Goal: Transaction & Acquisition: Purchase product/service

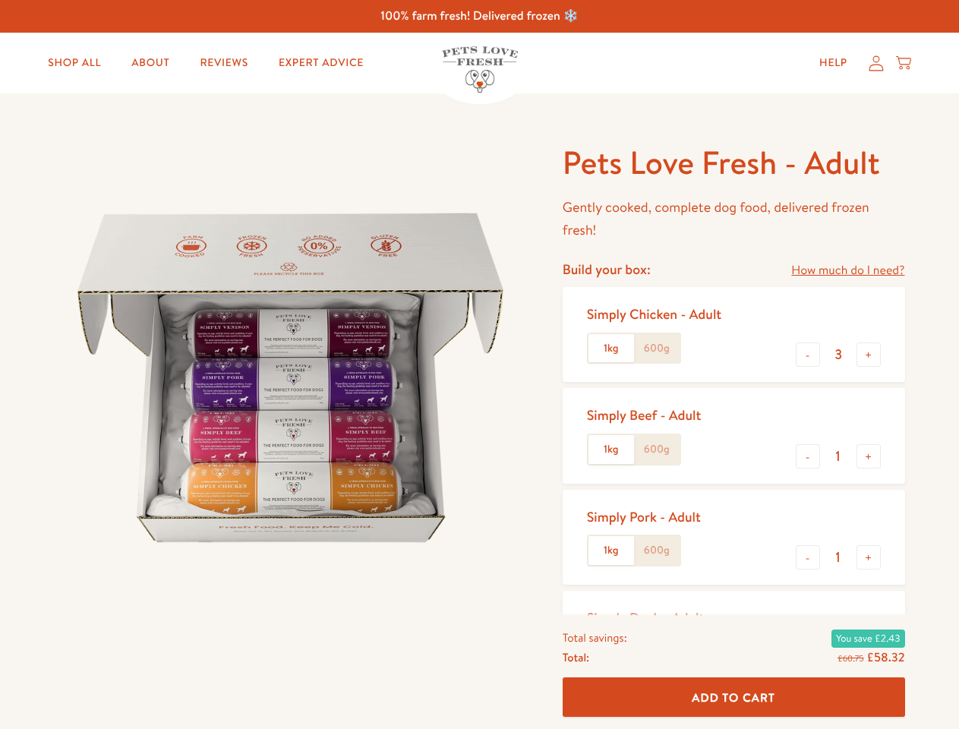
click at [479, 364] on img at bounding box center [290, 377] width 471 height 471
click at [847, 270] on link "How much do I need?" at bounding box center [847, 270] width 113 height 20
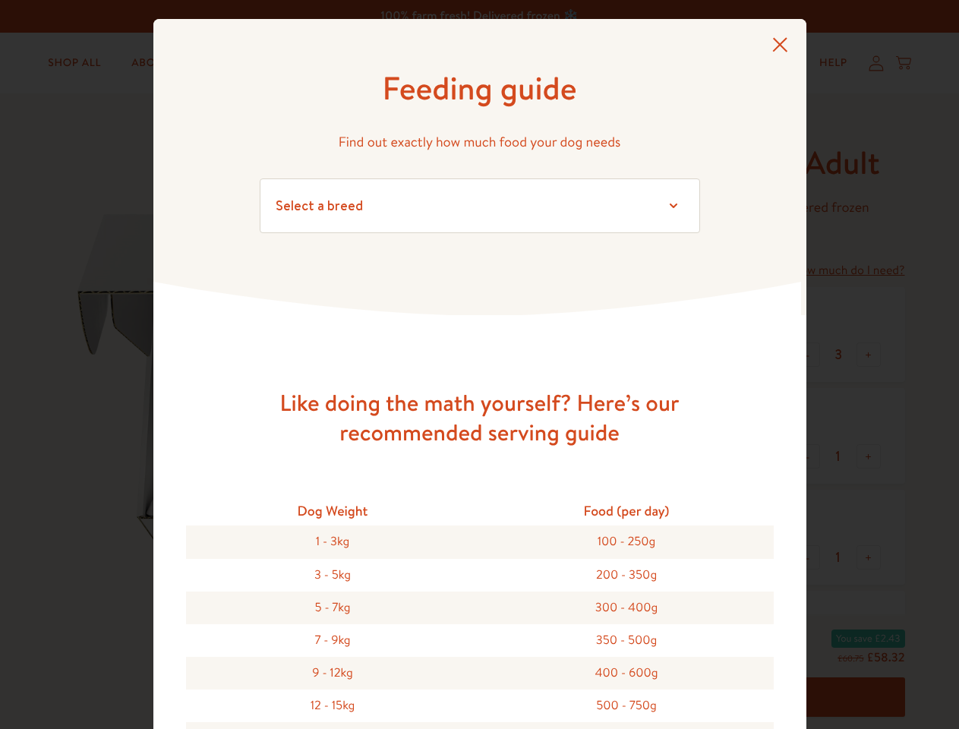
click at [808, 354] on div "Feeding guide Find out exactly how much food your dog needs Select a breed Affe…" at bounding box center [479, 364] width 959 height 729
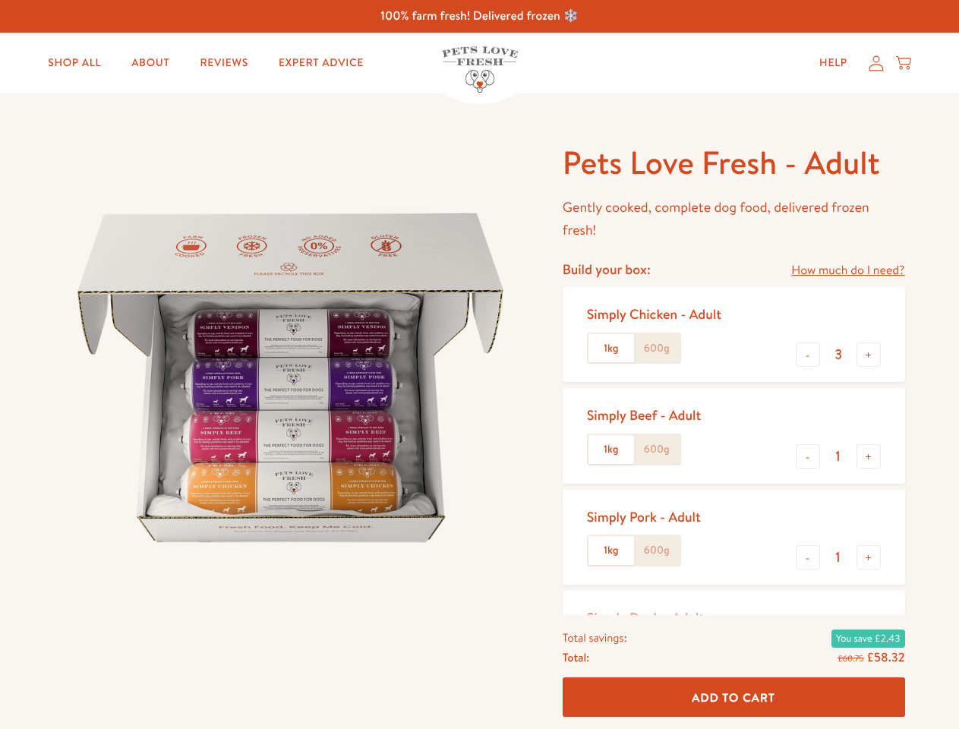
click at [868, 354] on button "+" at bounding box center [868, 354] width 24 height 24
type input "4"
click at [808, 456] on button "-" at bounding box center [808, 456] width 24 height 24
click at [868, 456] on button "+" at bounding box center [868, 456] width 24 height 24
type input "1"
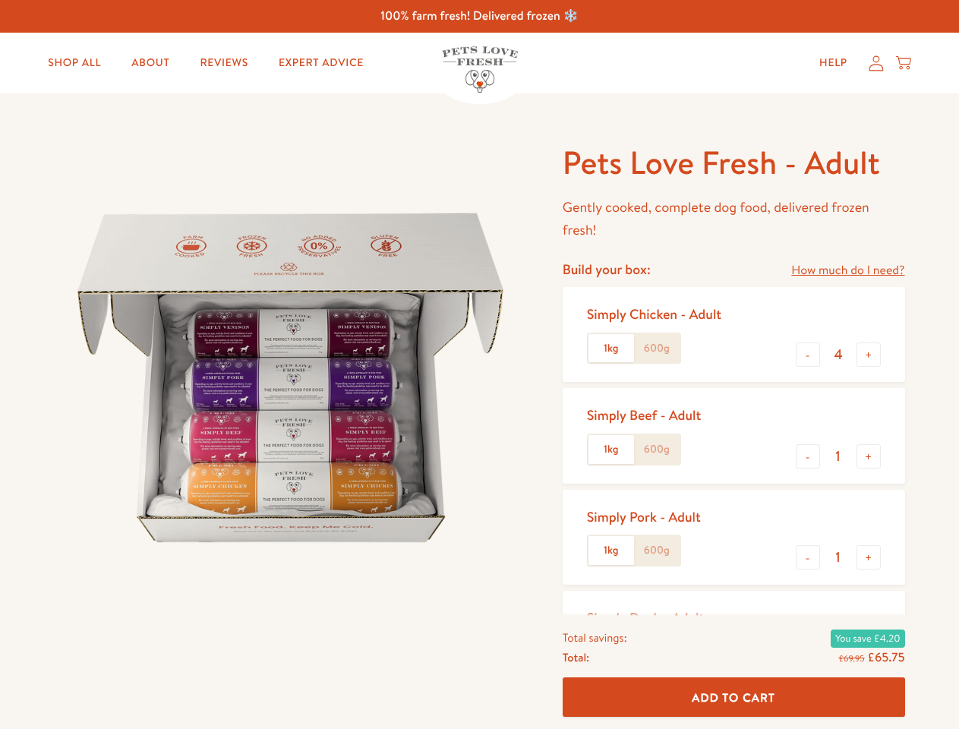
click at [808, 557] on button "-" at bounding box center [808, 557] width 24 height 24
click at [868, 557] on button "+" at bounding box center [868, 557] width 24 height 24
type input "1"
click at [733, 697] on span "Add To Cart" at bounding box center [733, 696] width 83 height 16
